Goal: Information Seeking & Learning: Learn about a topic

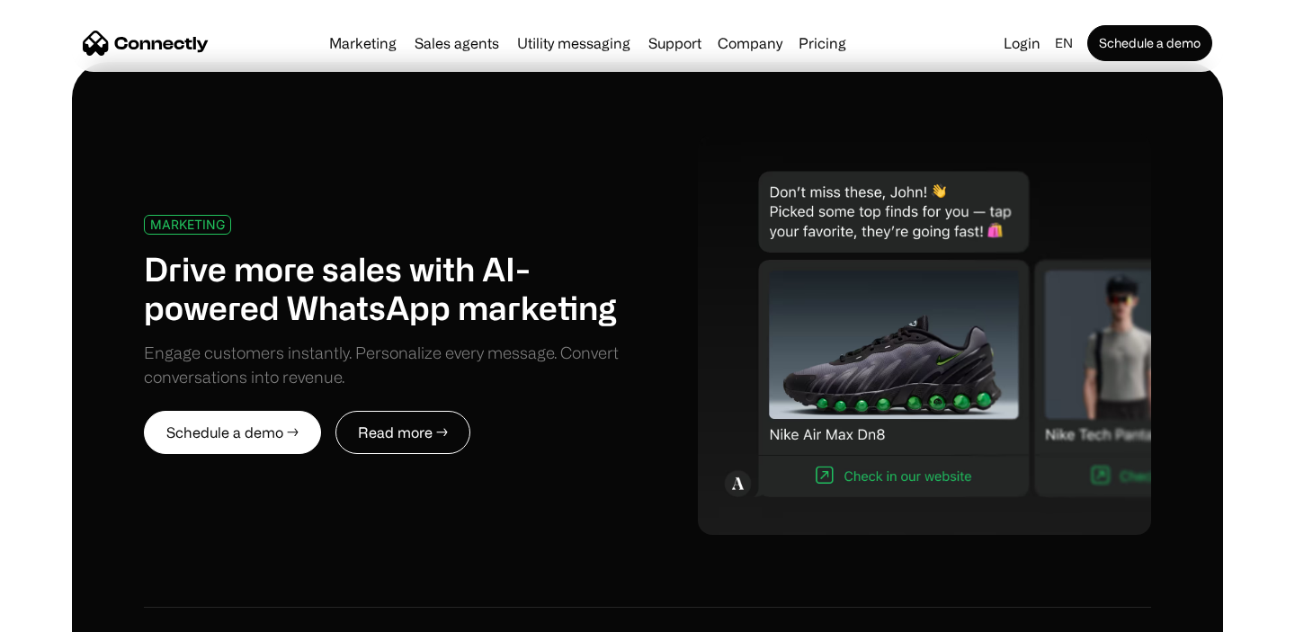
scroll to position [780, 0]
click at [398, 42] on link "Marketing" at bounding box center [363, 43] width 82 height 14
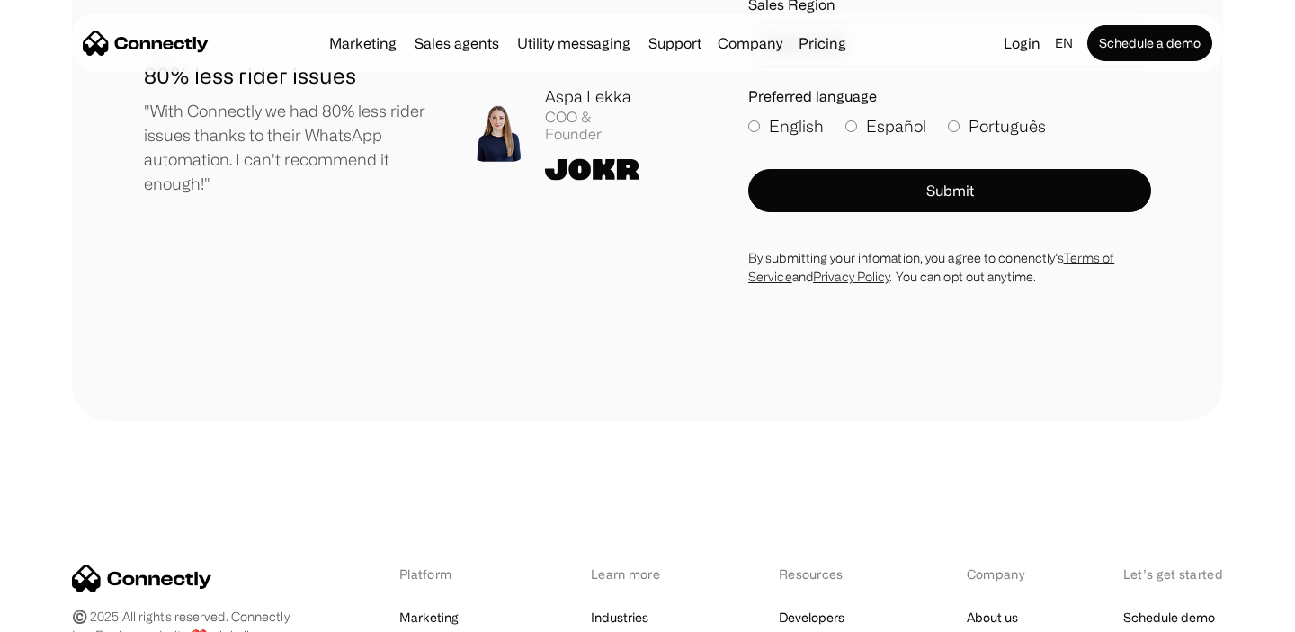
scroll to position [6578, 0]
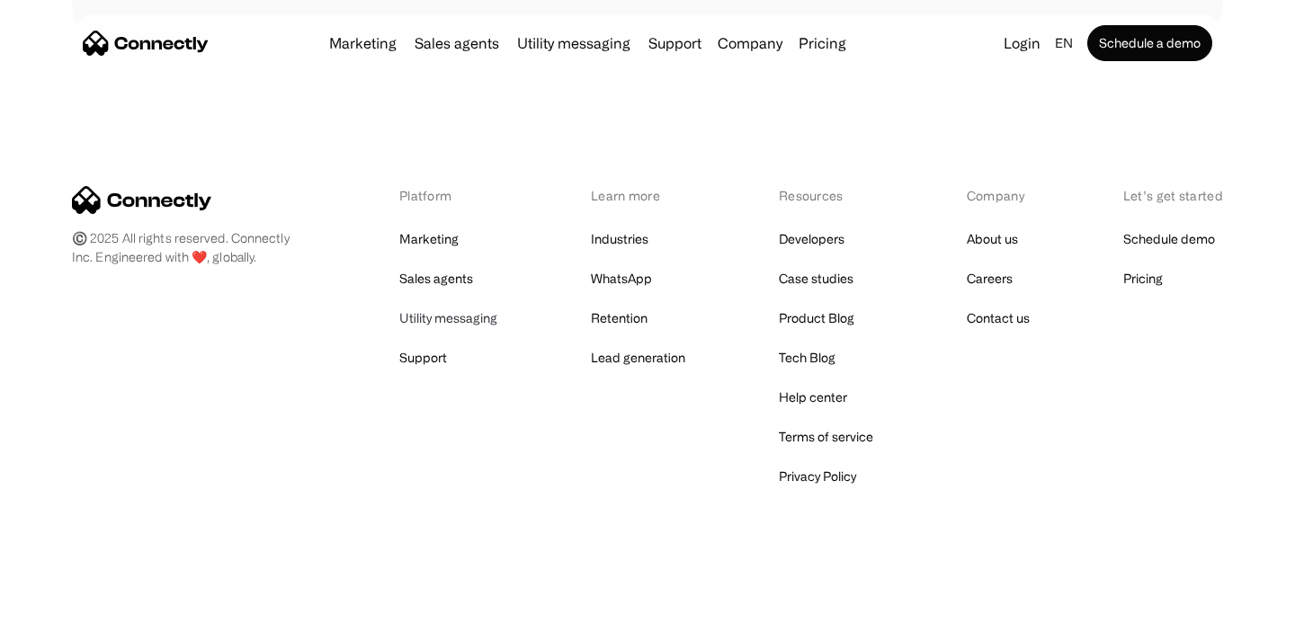
click at [441, 322] on link "Utility messaging" at bounding box center [448, 318] width 98 height 25
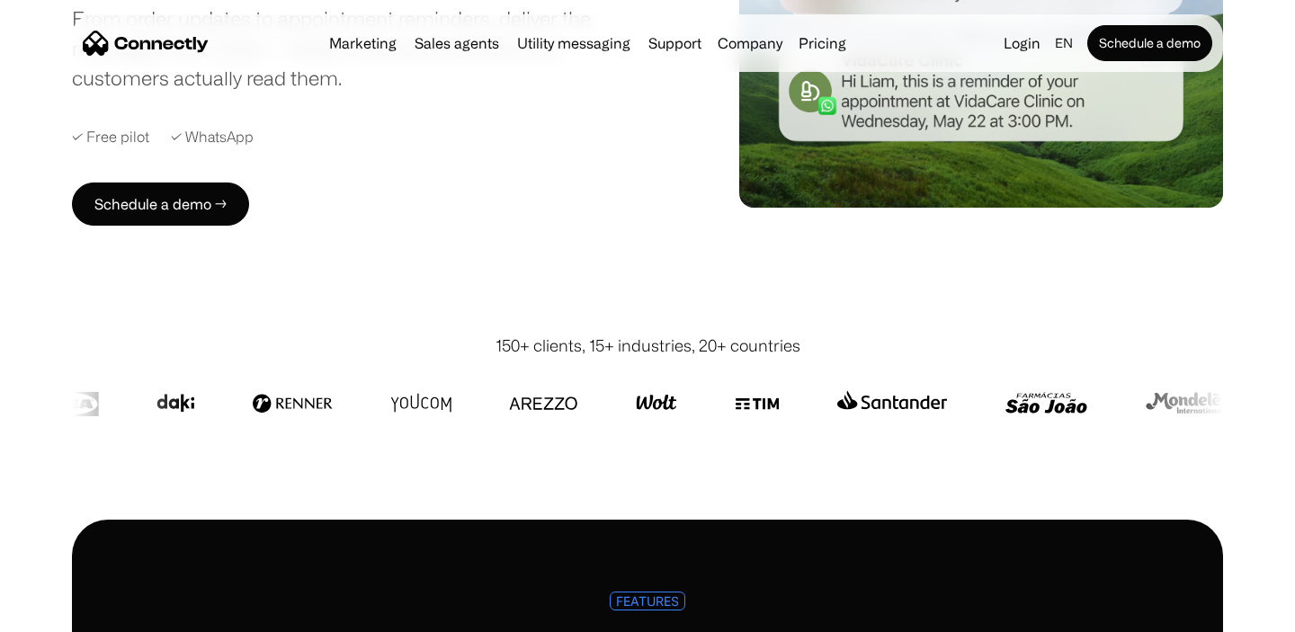
scroll to position [302, 0]
